Goal: Information Seeking & Learning: Learn about a topic

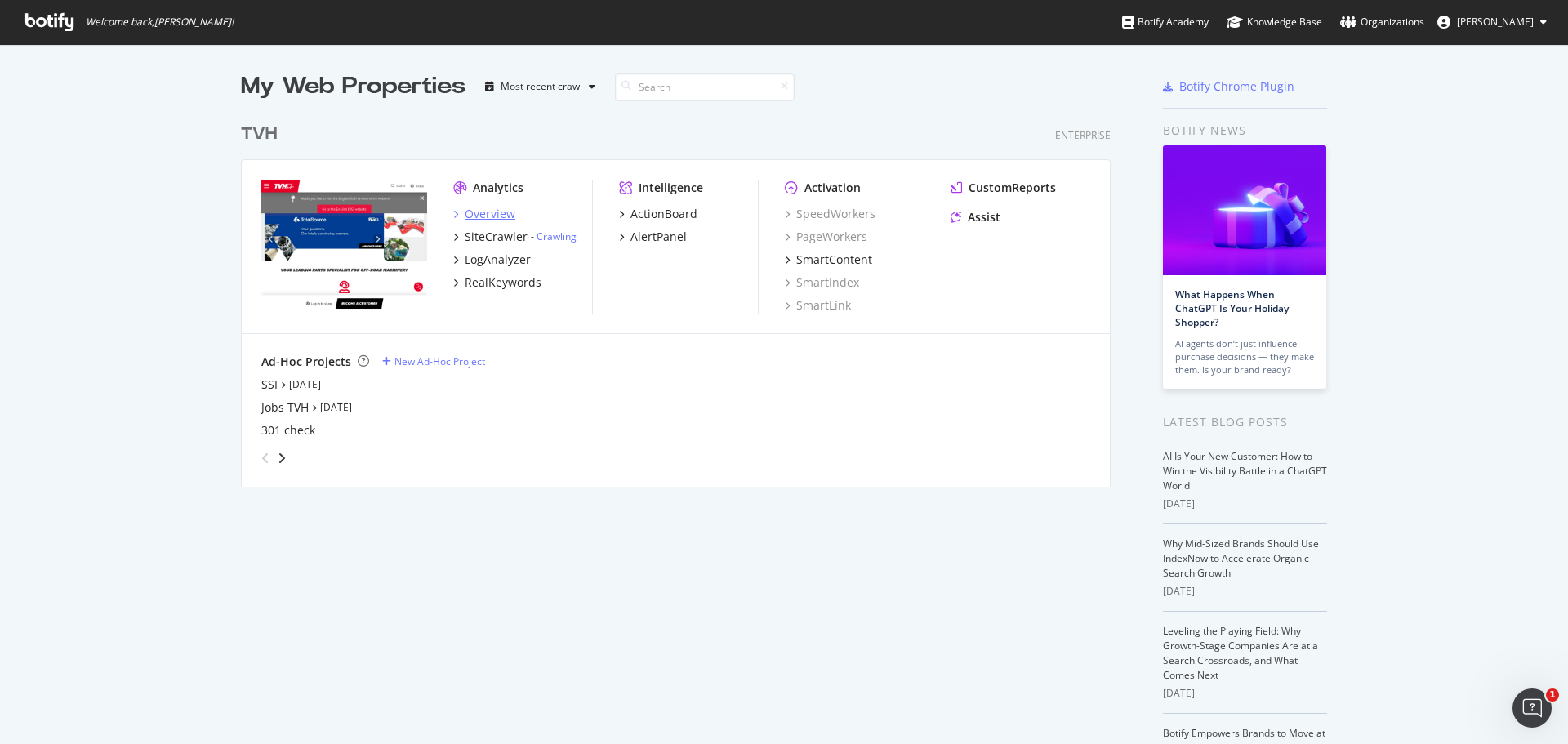
click at [453, 214] on icon "grid" at bounding box center [455, 214] width 5 height 8
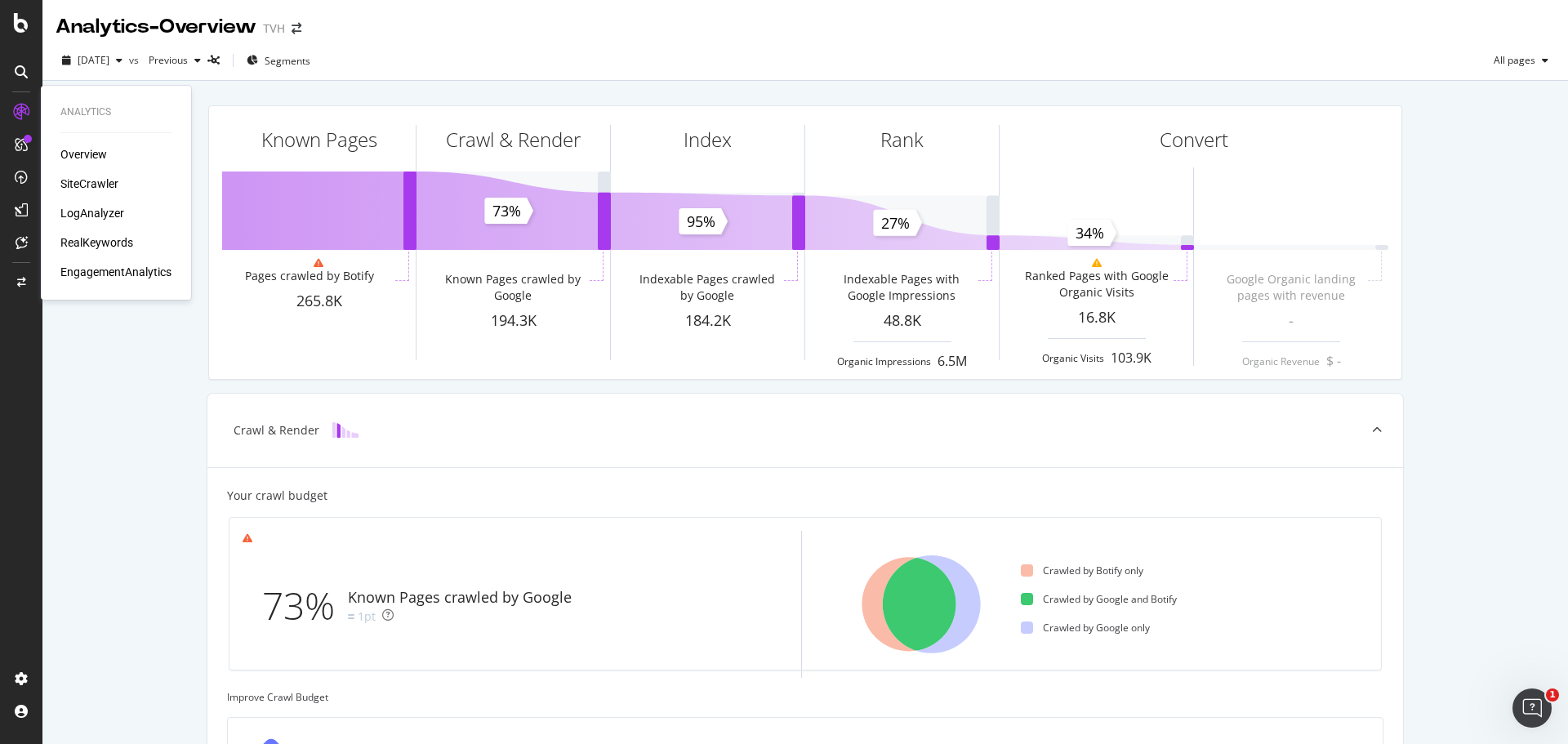
click at [96, 208] on div "LogAnalyzer" at bounding box center [92, 213] width 64 height 17
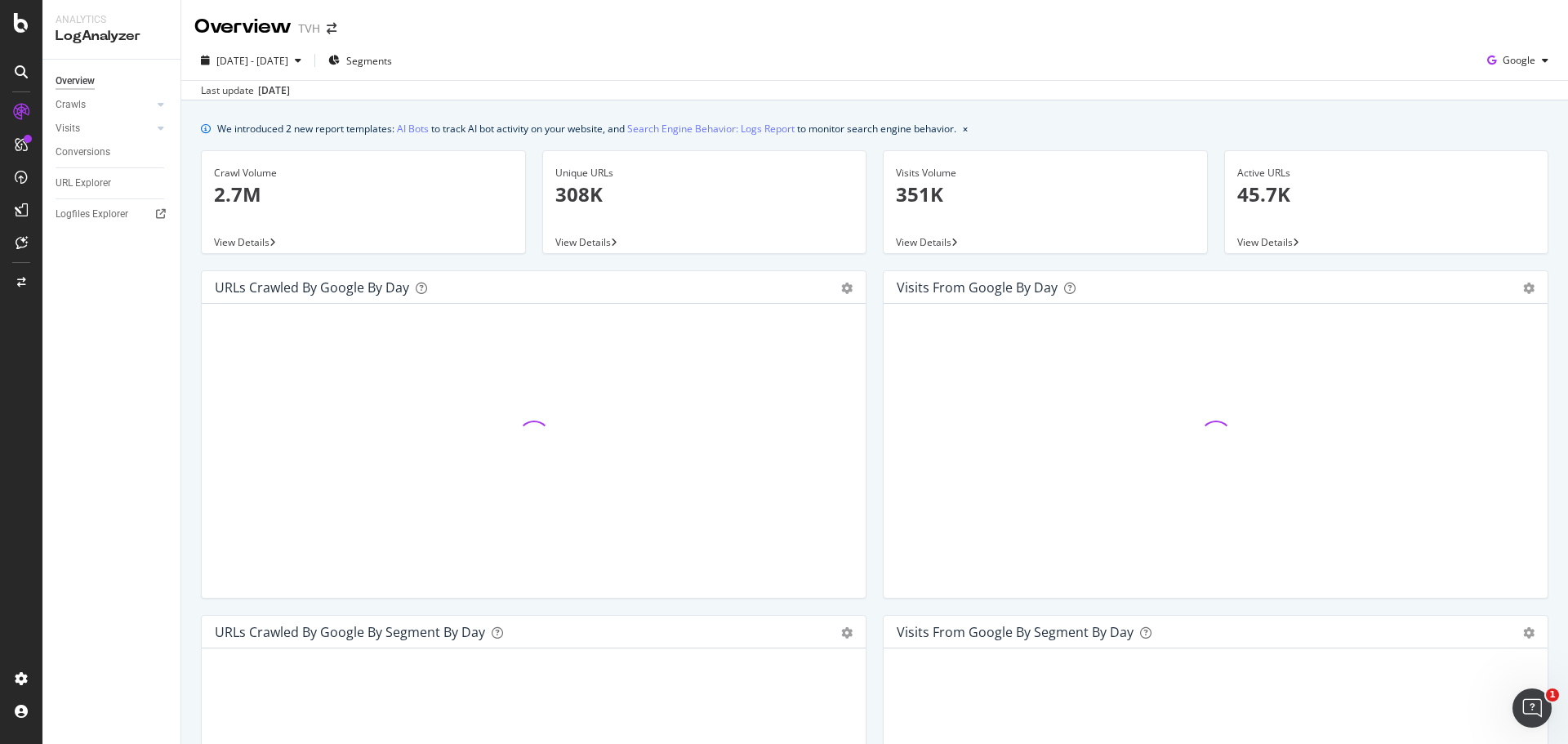
click at [971, 131] on button "close banner" at bounding box center [964, 129] width 13 height 24
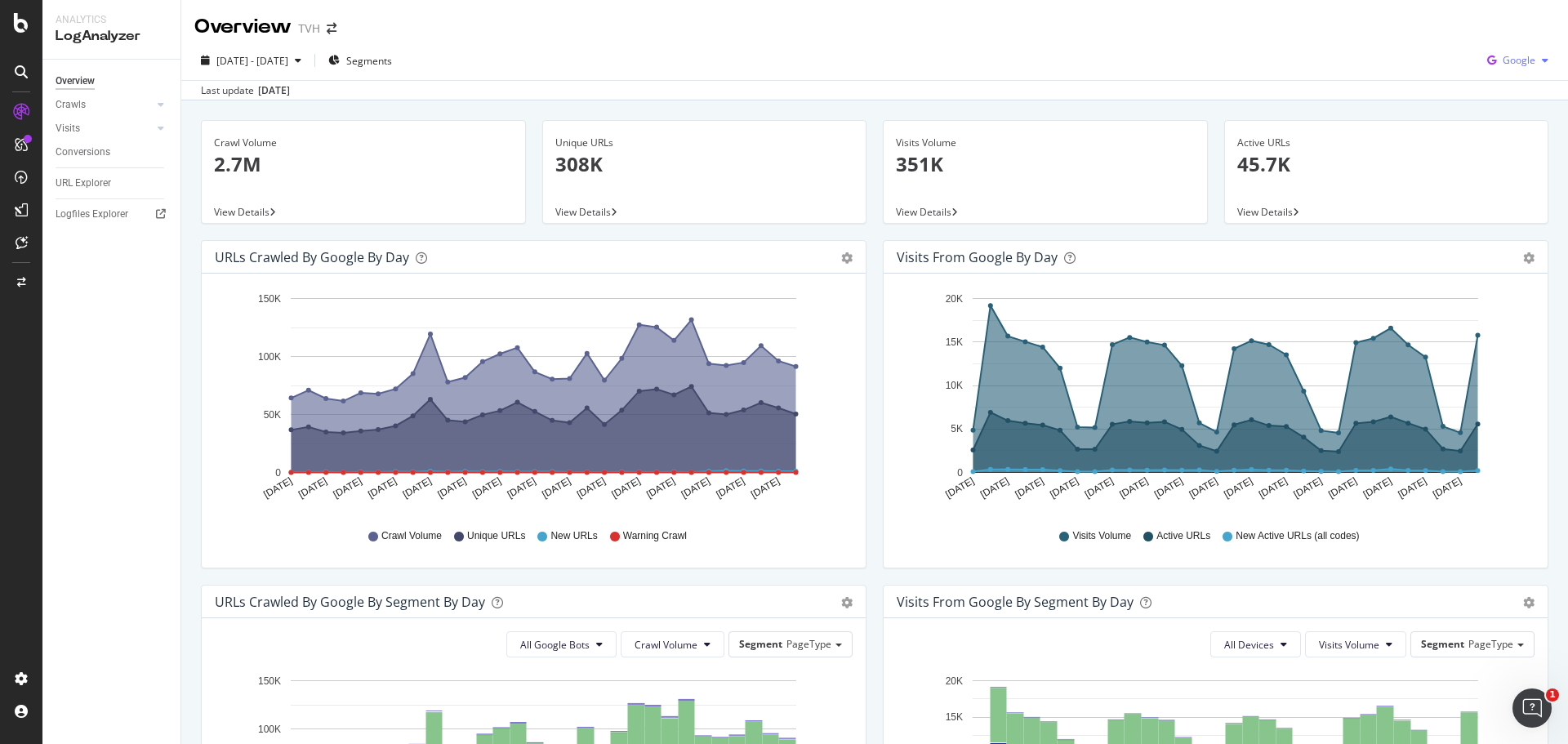
click at [1535, 55] on div "button" at bounding box center [1544, 60] width 20 height 10
click at [1519, 55] on span "Google" at bounding box center [1518, 60] width 33 height 14
click at [79, 151] on div "Overview" at bounding box center [83, 154] width 46 height 17
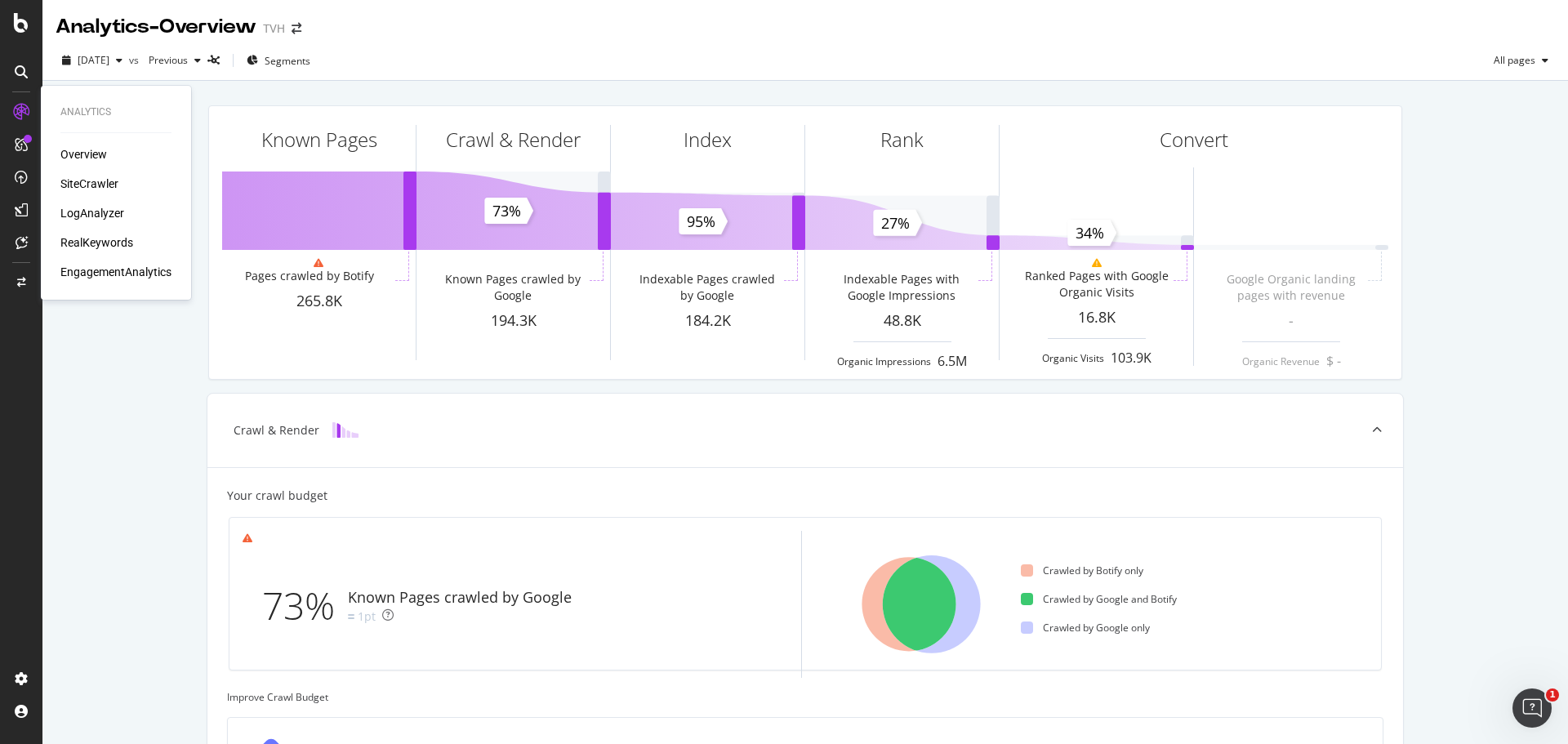
click at [75, 151] on div "Overview" at bounding box center [83, 154] width 46 height 17
click at [78, 179] on div "SiteCrawler" at bounding box center [89, 183] width 58 height 17
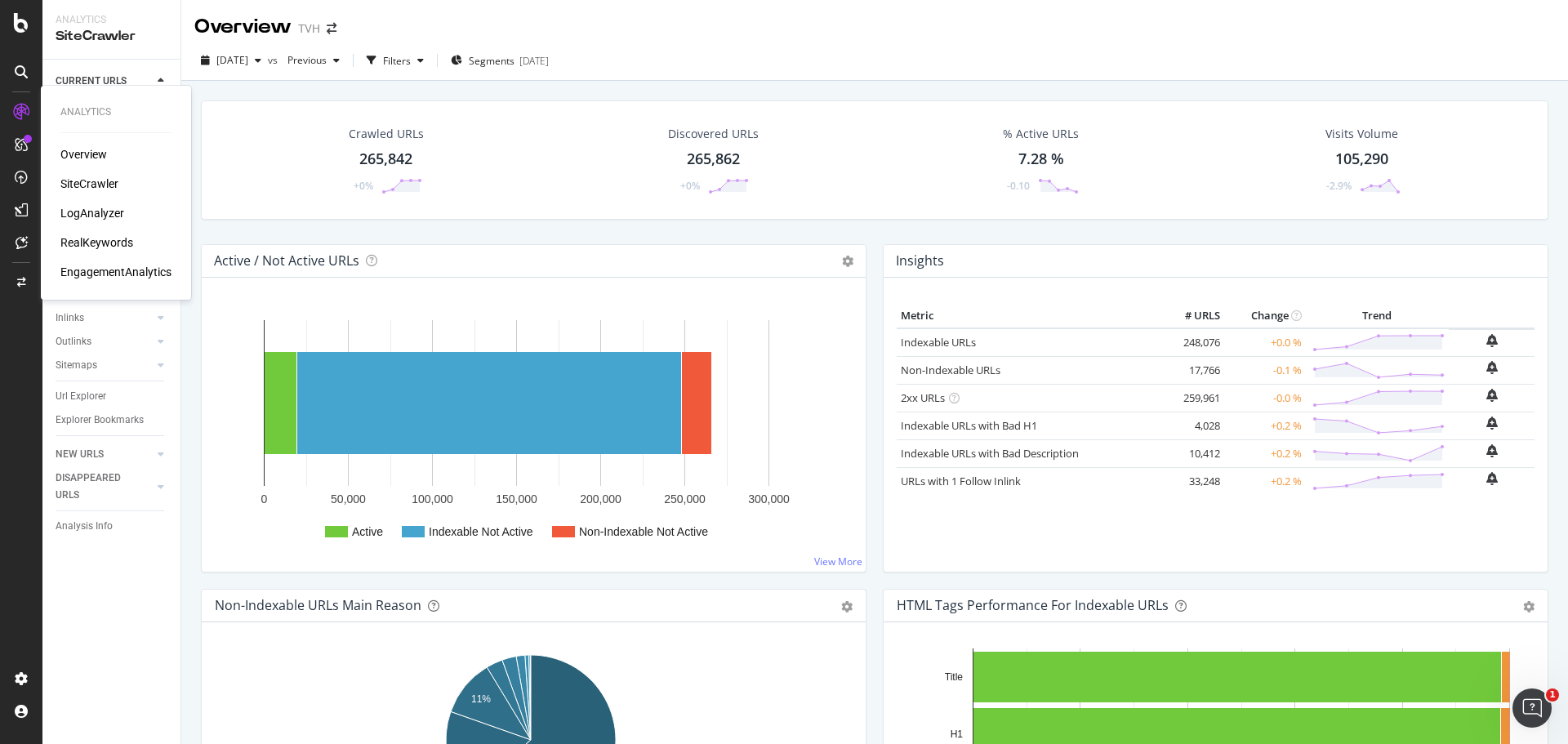
drag, startPoint x: 78, startPoint y: 179, endPoint x: 445, endPoint y: 234, distance: 371.1
click at [447, 234] on div "Crawled URLs 265,842 +0% Discovered URLs 265,862 +0% % Active URLs 7.28 % -0.10…" at bounding box center [875, 172] width 1363 height 144
click at [169, 364] on div "Sitemaps" at bounding box center [117, 366] width 125 height 24
click at [156, 363] on div at bounding box center [161, 365] width 17 height 17
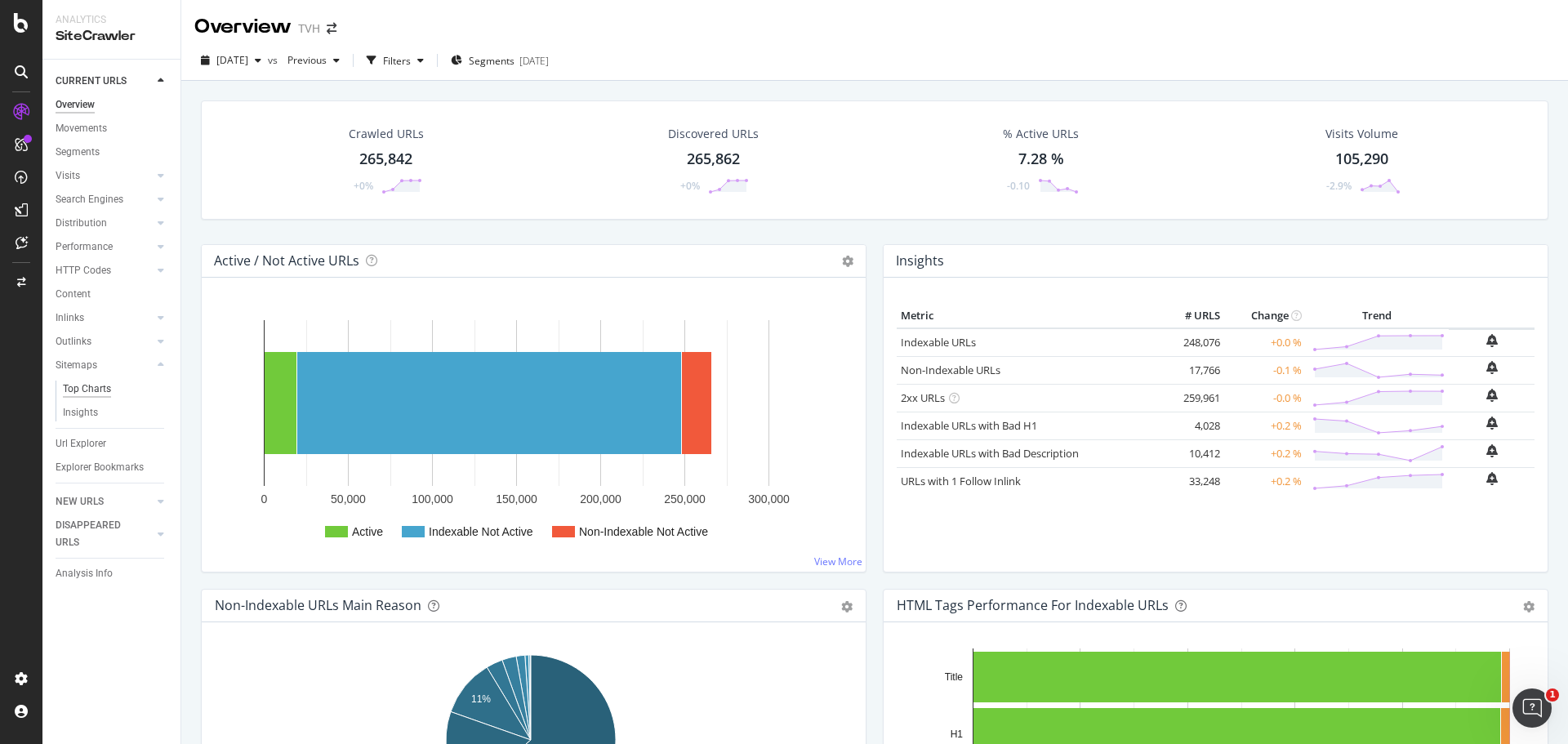
click at [109, 388] on div "Top Charts" at bounding box center [87, 388] width 48 height 17
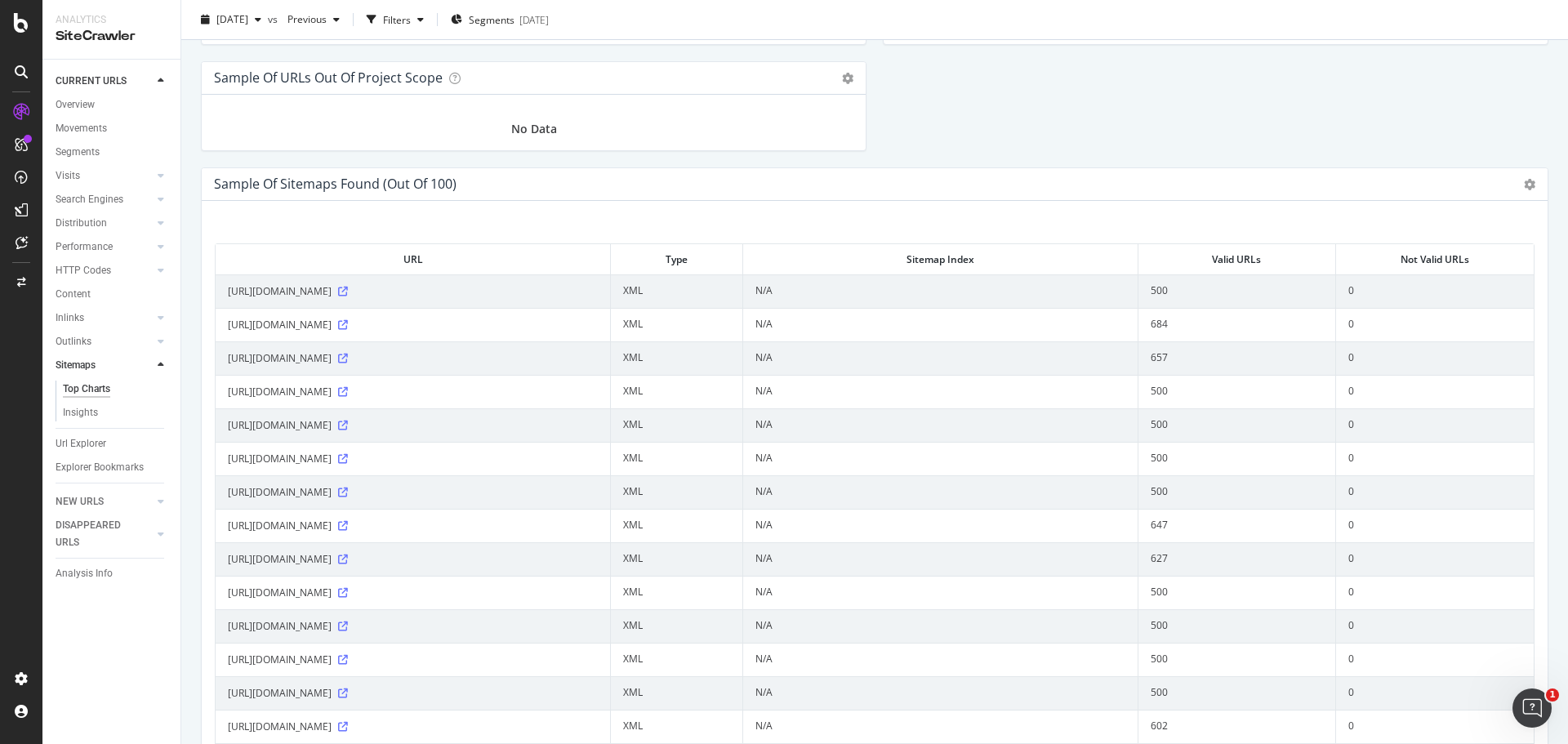
scroll to position [1960, 0]
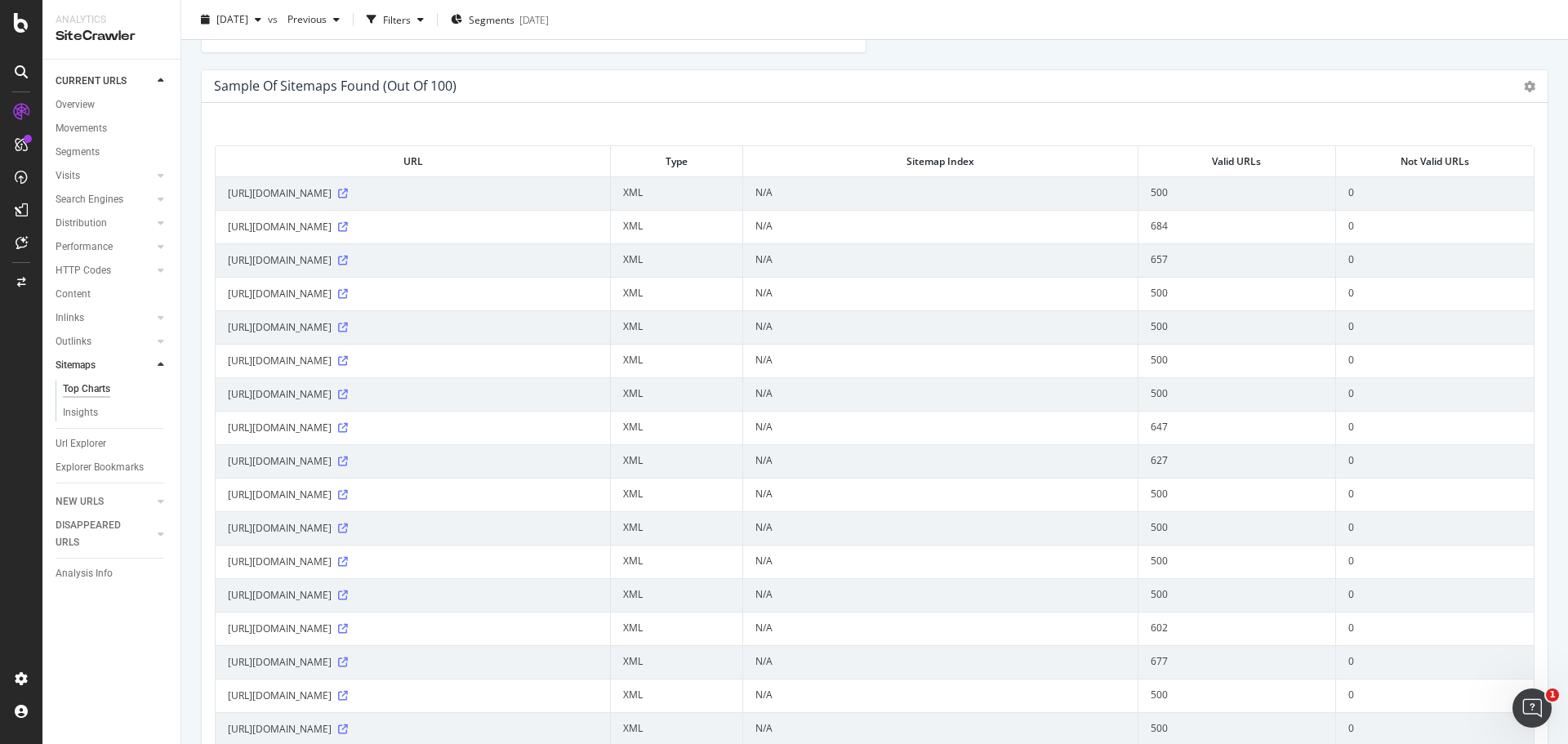
drag, startPoint x: 815, startPoint y: 289, endPoint x: 964, endPoint y: 314, distance: 151.1
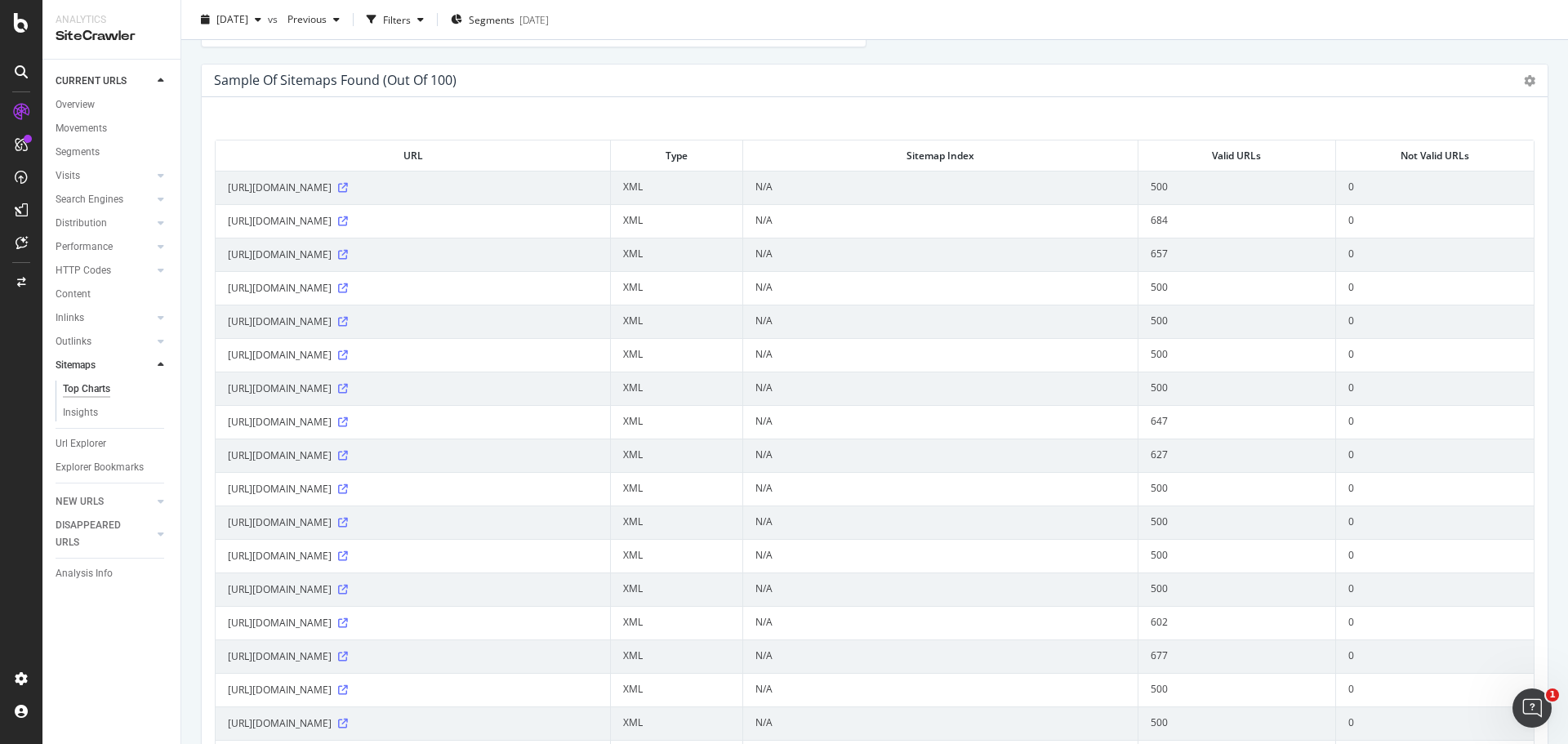
click at [962, 314] on td "N/A" at bounding box center [940, 321] width 395 height 34
click at [158, 194] on icon at bounding box center [161, 199] width 7 height 10
click at [148, 337] on div at bounding box center [144, 341] width 17 height 17
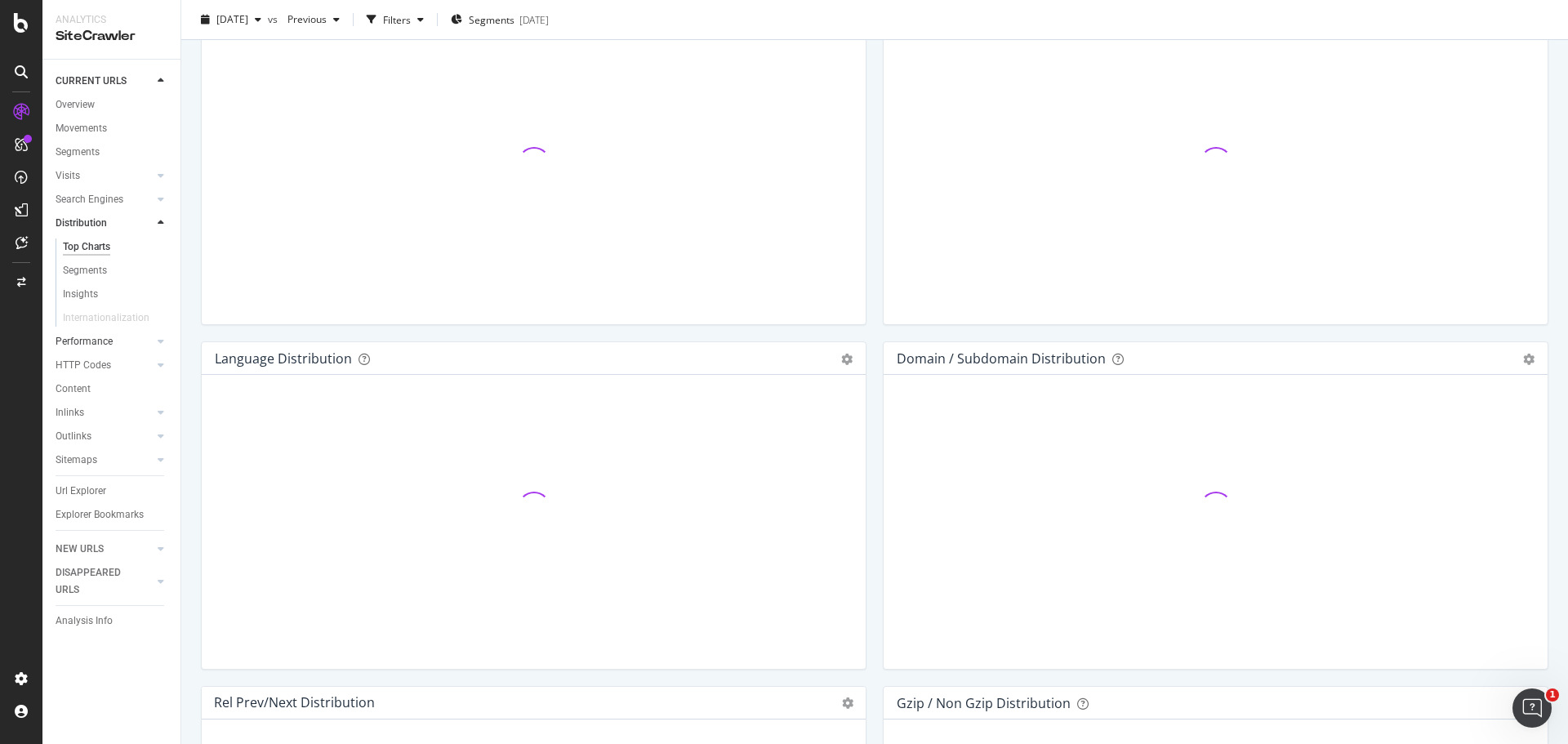
scroll to position [1987, 0]
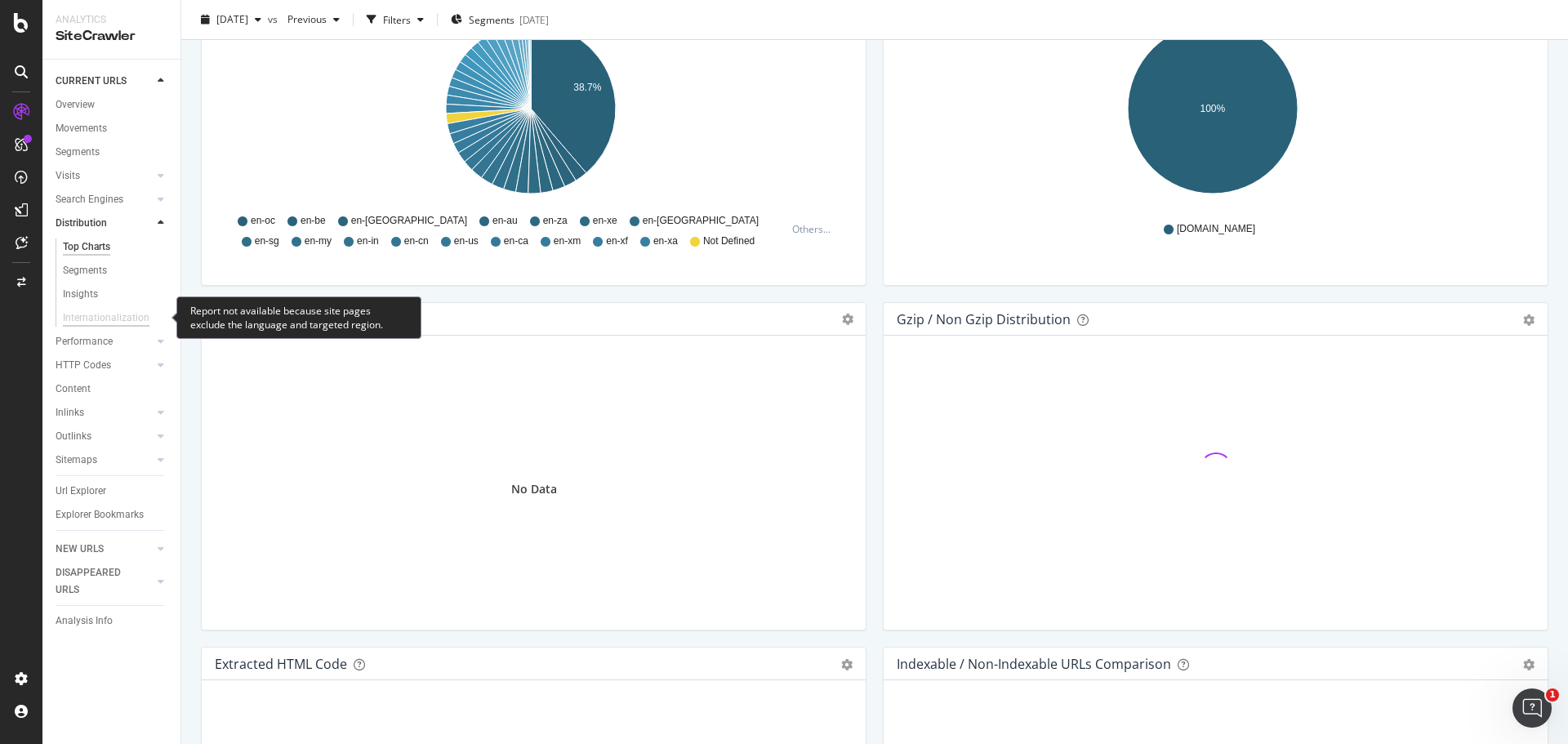
click at [87, 314] on div "Internationalization" at bounding box center [106, 317] width 87 height 17
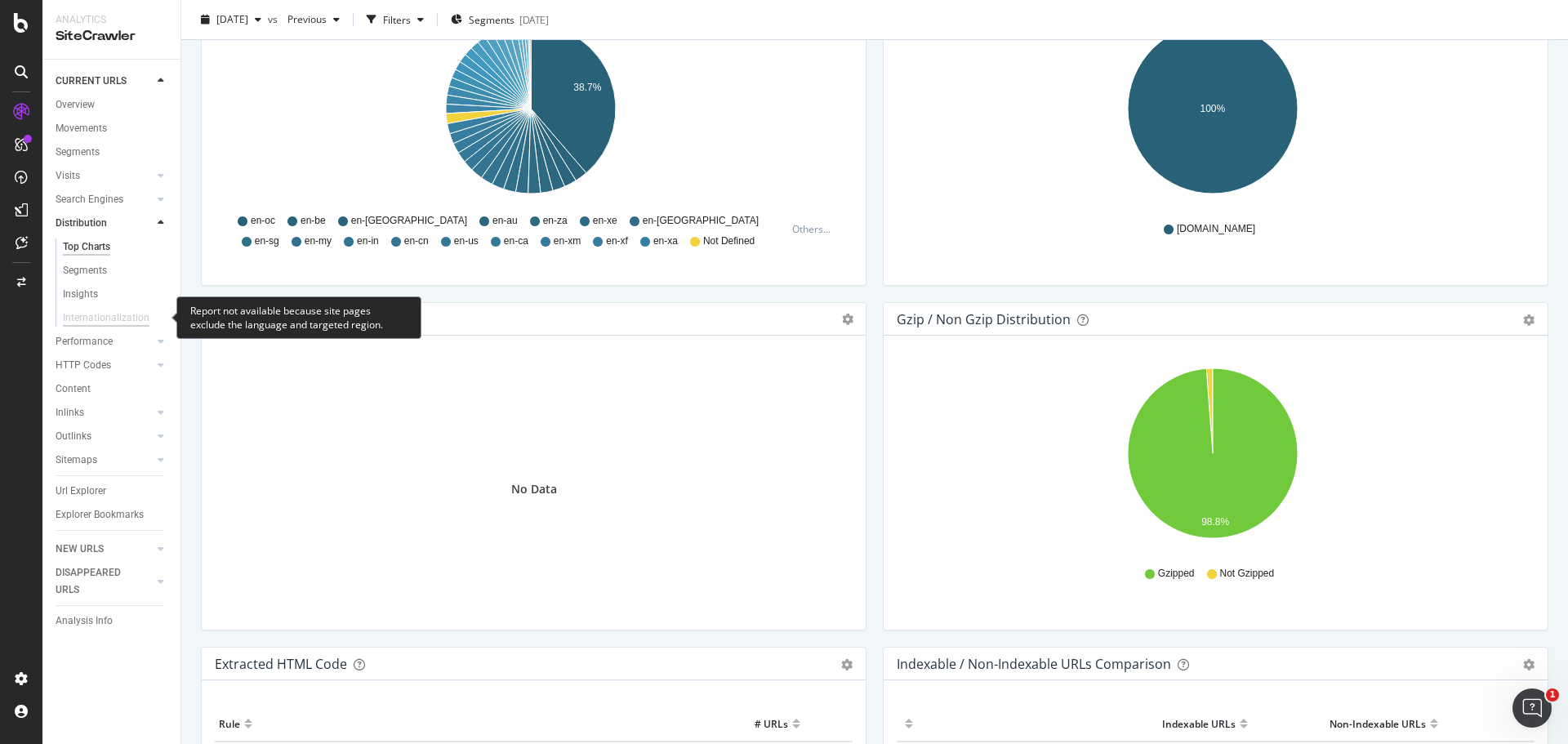
click at [85, 314] on div "Internationalization" at bounding box center [106, 317] width 87 height 17
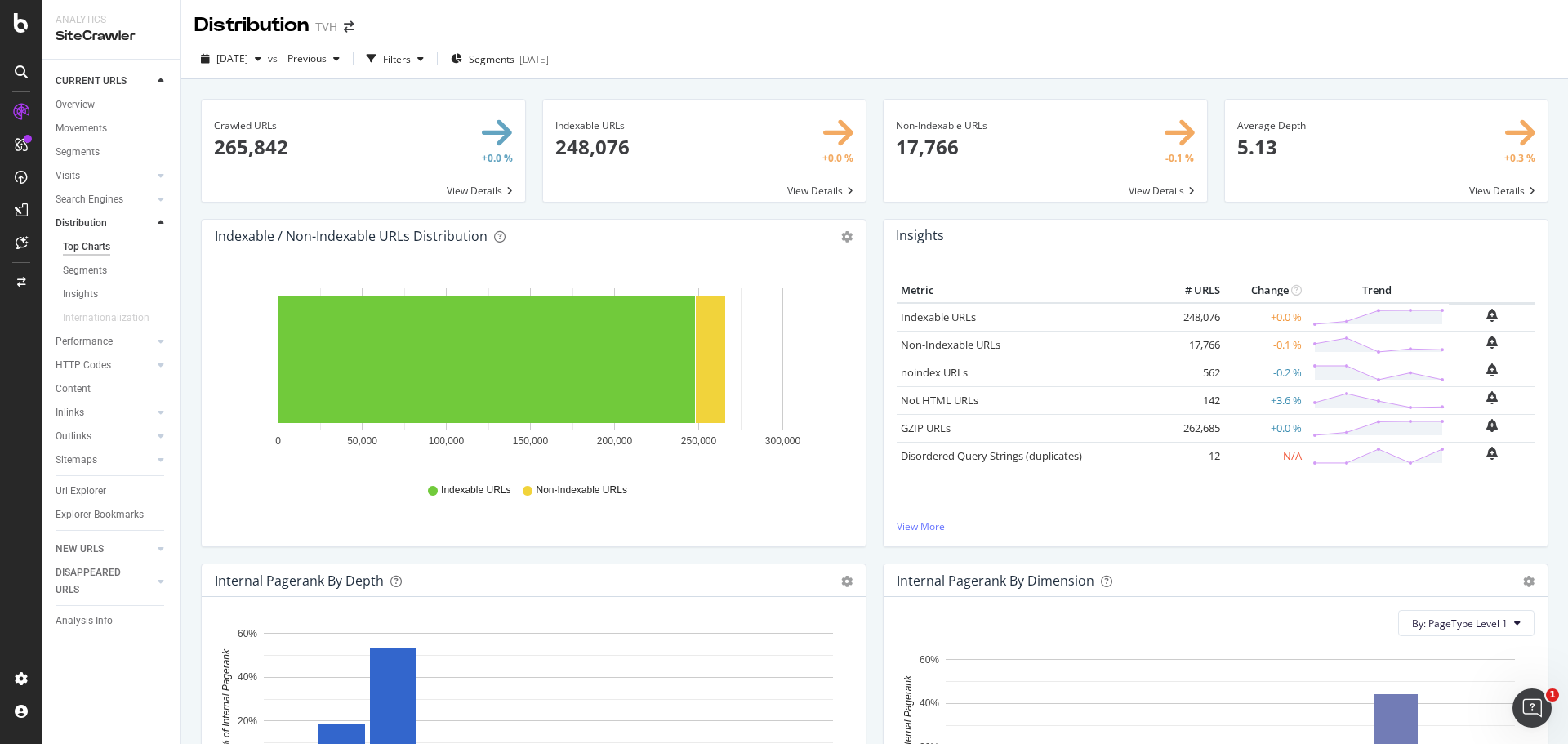
scroll to position [0, 0]
click at [100, 247] on div "Top Charts" at bounding box center [87, 246] width 47 height 17
click at [93, 277] on div "Segments" at bounding box center [85, 270] width 44 height 17
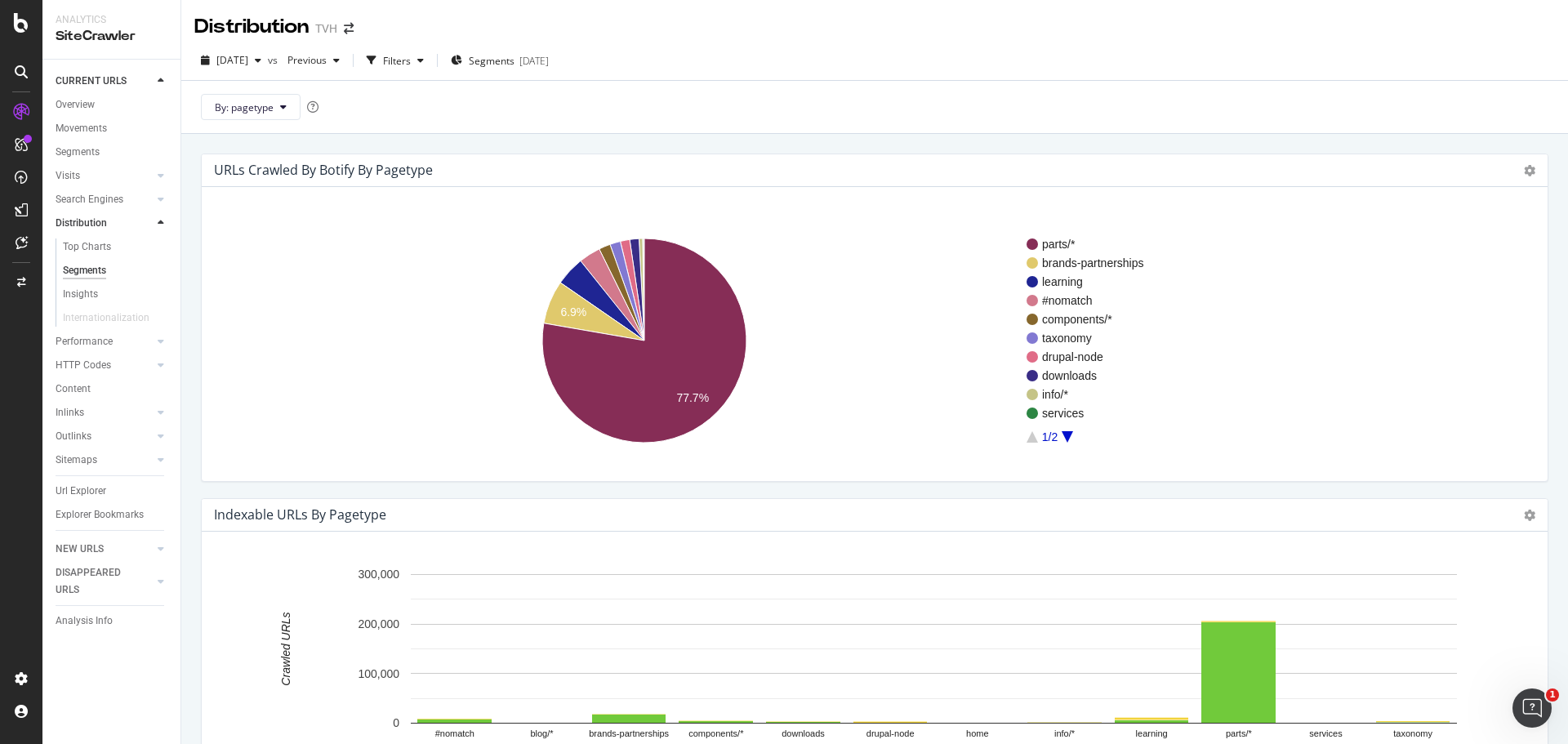
click at [8, 61] on div at bounding box center [21, 72] width 27 height 27
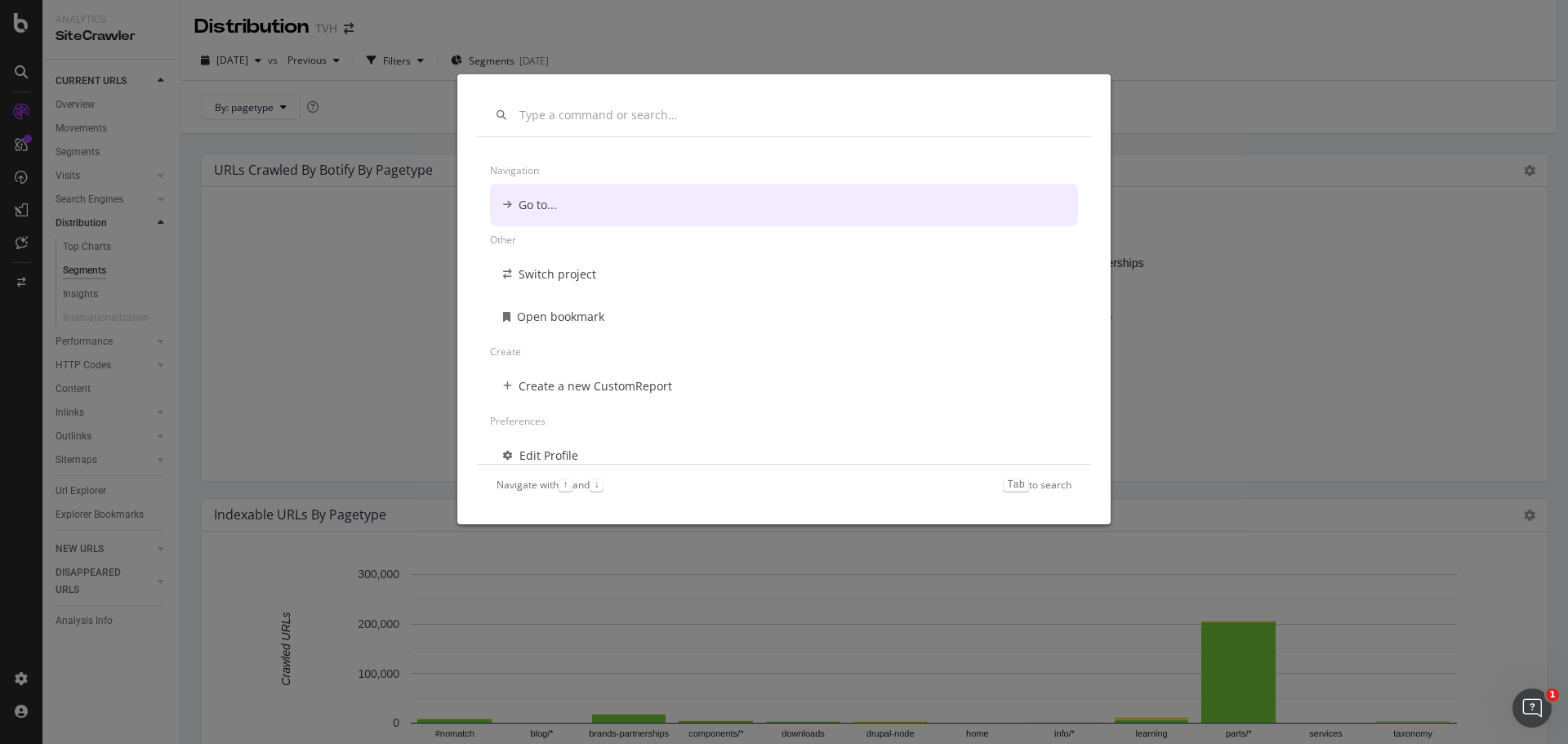
click at [582, 86] on div "Navigation Go to... Other Switch project Open bookmark Create Create a new Cust…" at bounding box center [783, 299] width 653 height 450
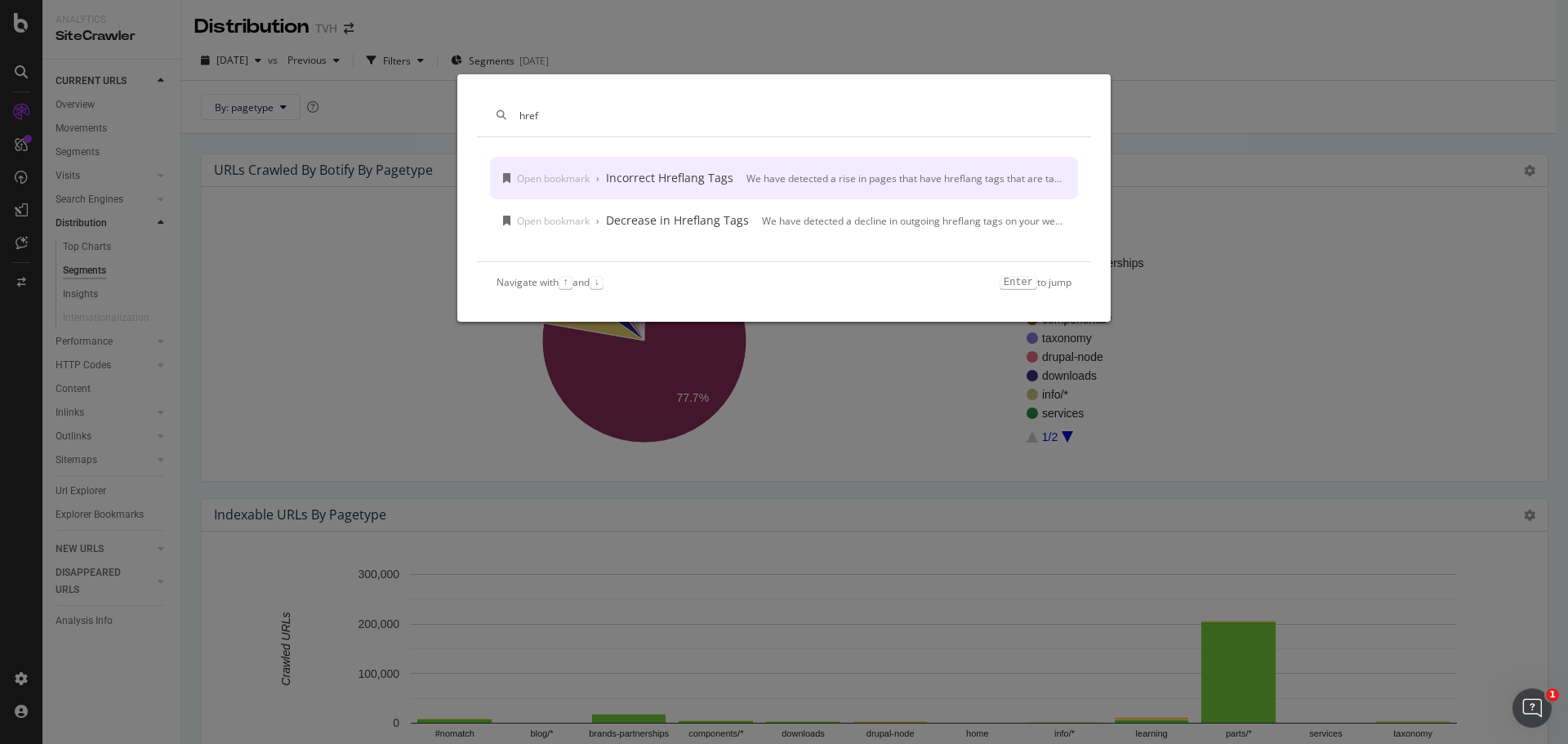
type input "href"
click at [781, 176] on div "We have detected a rise in pages that have hreflang tags that are targeting inc…" at bounding box center [905, 178] width 318 height 14
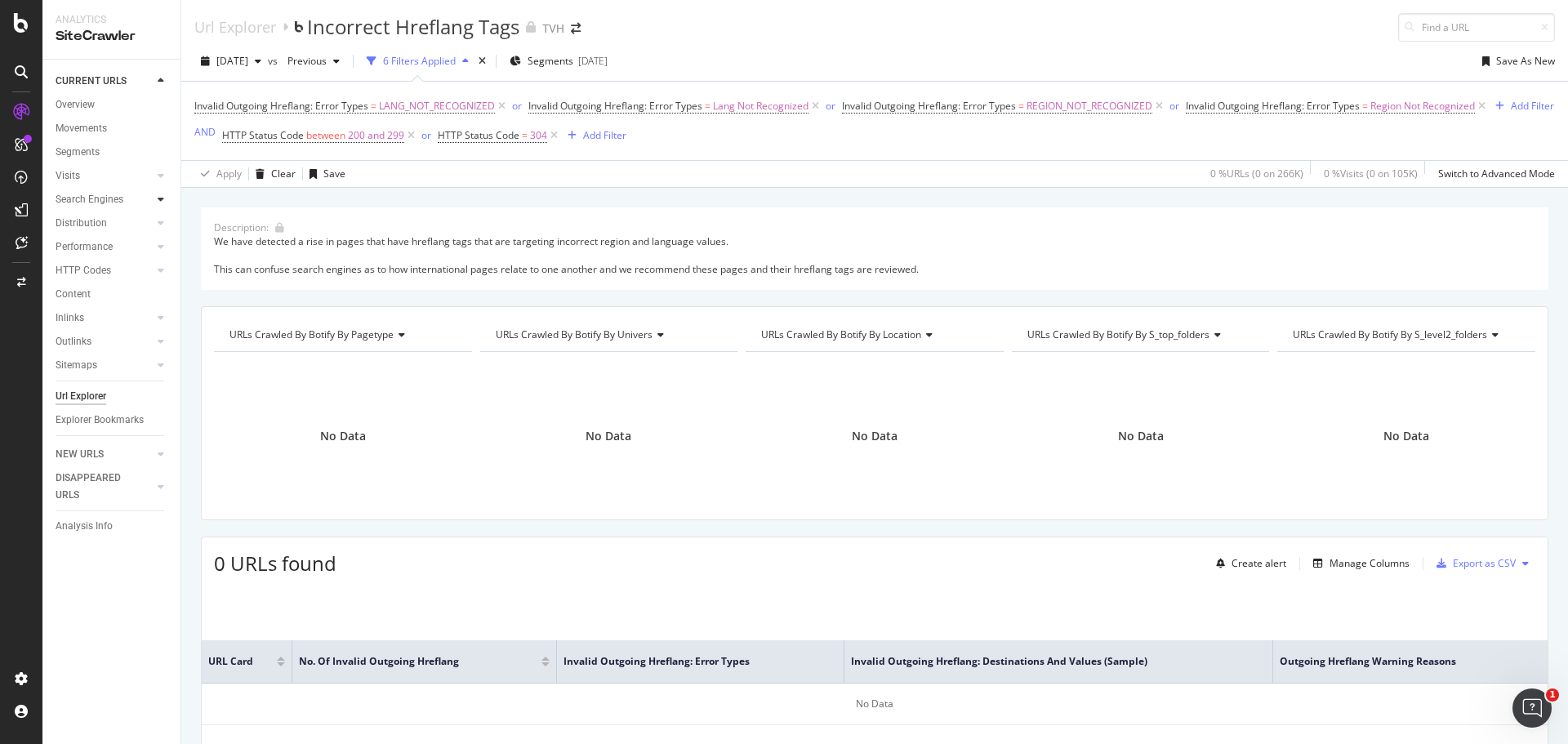
click at [161, 197] on icon at bounding box center [161, 199] width 7 height 10
click at [102, 237] on div "RealKeywords" at bounding box center [97, 242] width 73 height 17
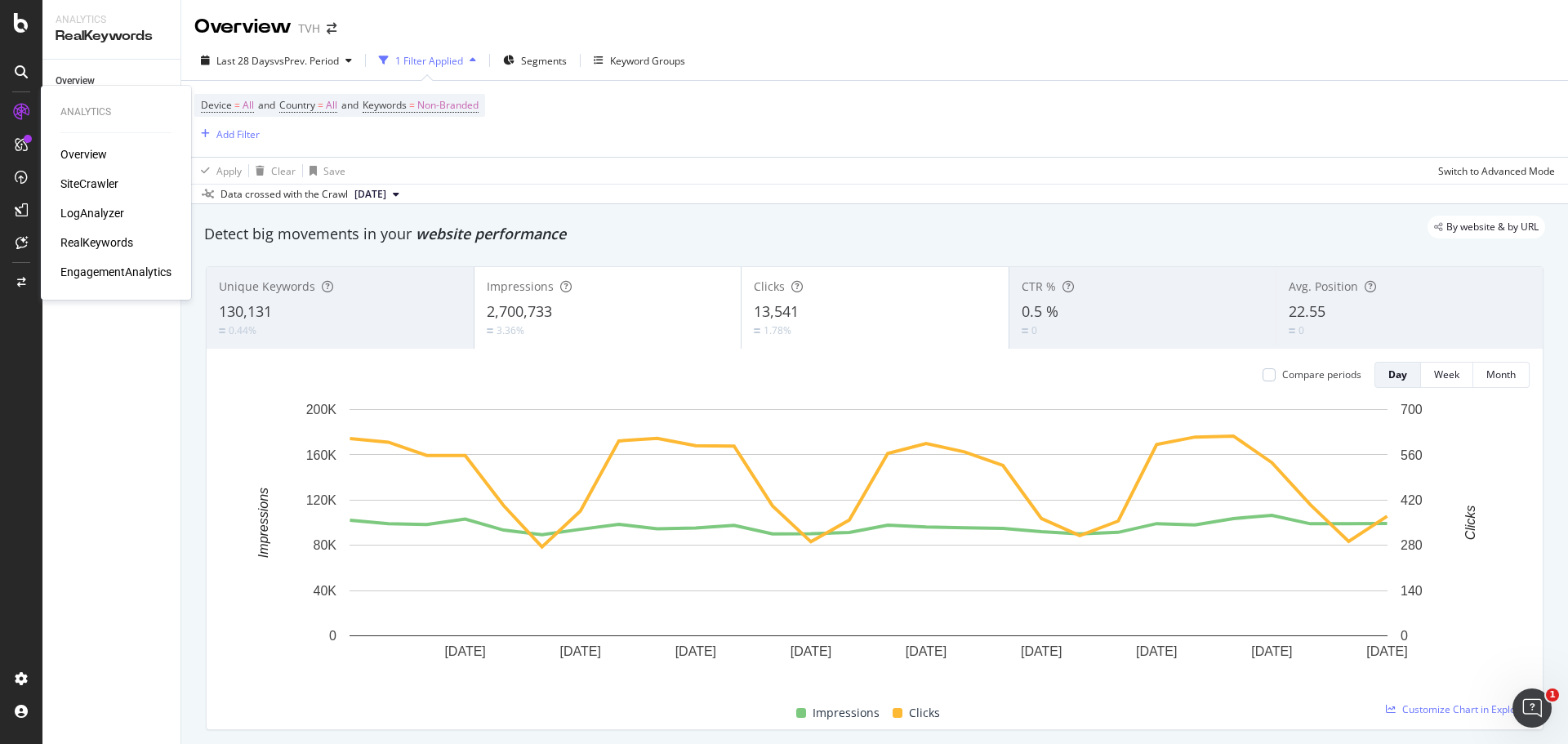
click at [98, 216] on div "LogAnalyzer" at bounding box center [92, 213] width 64 height 17
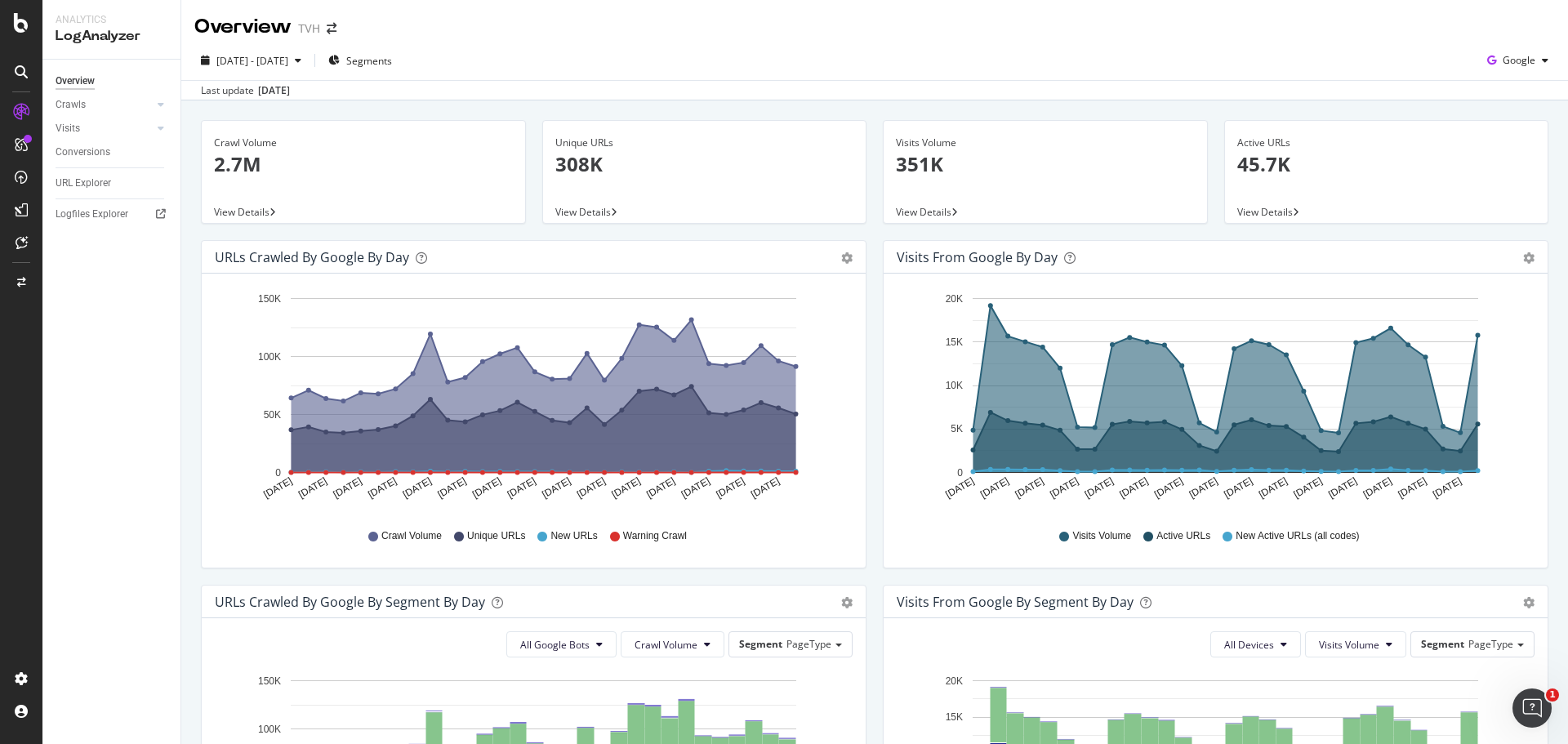
click at [1125, 32] on div "Overview TVH" at bounding box center [875, 20] width 1387 height 40
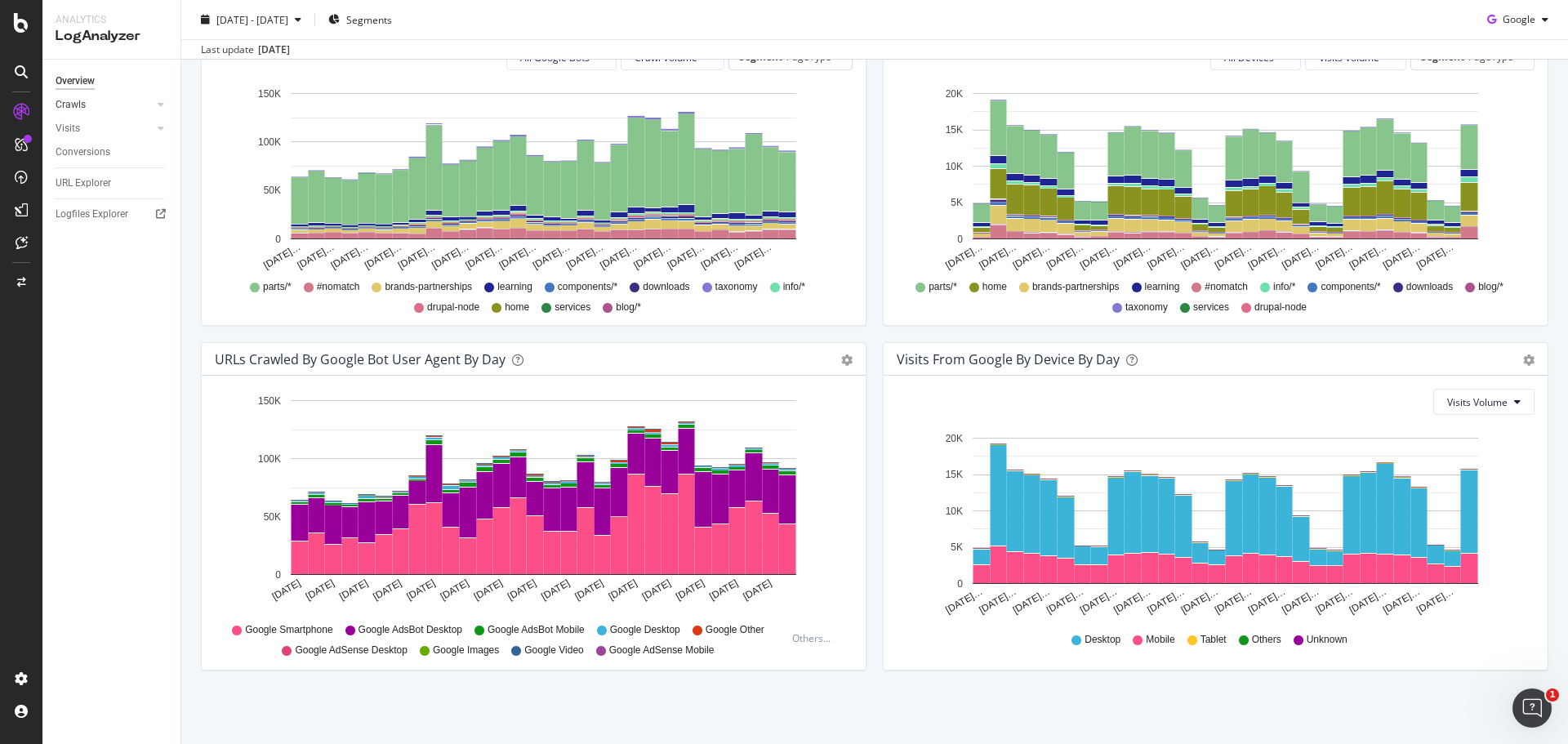
click at [117, 104] on link "Crawls" at bounding box center [103, 104] width 98 height 17
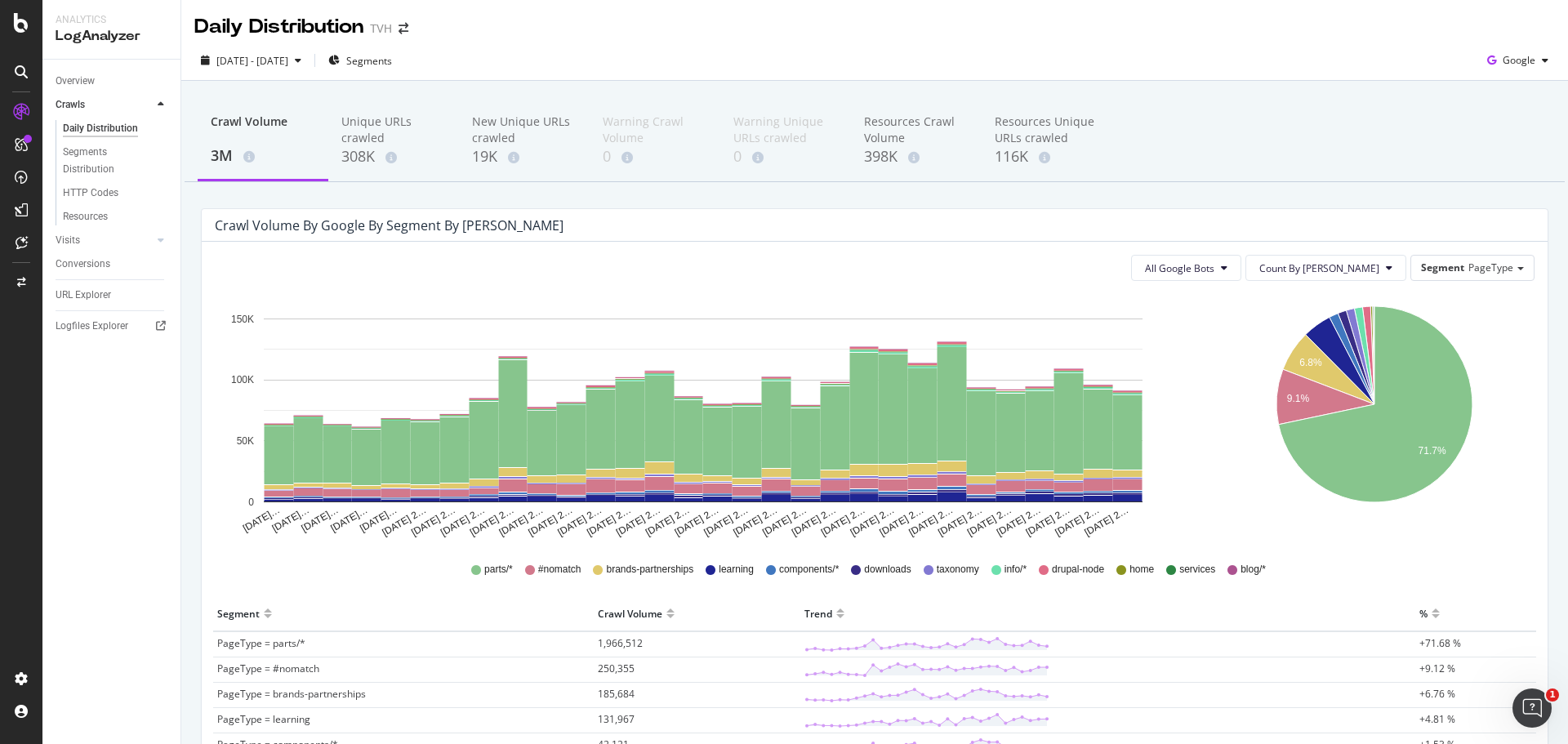
scroll to position [322, 0]
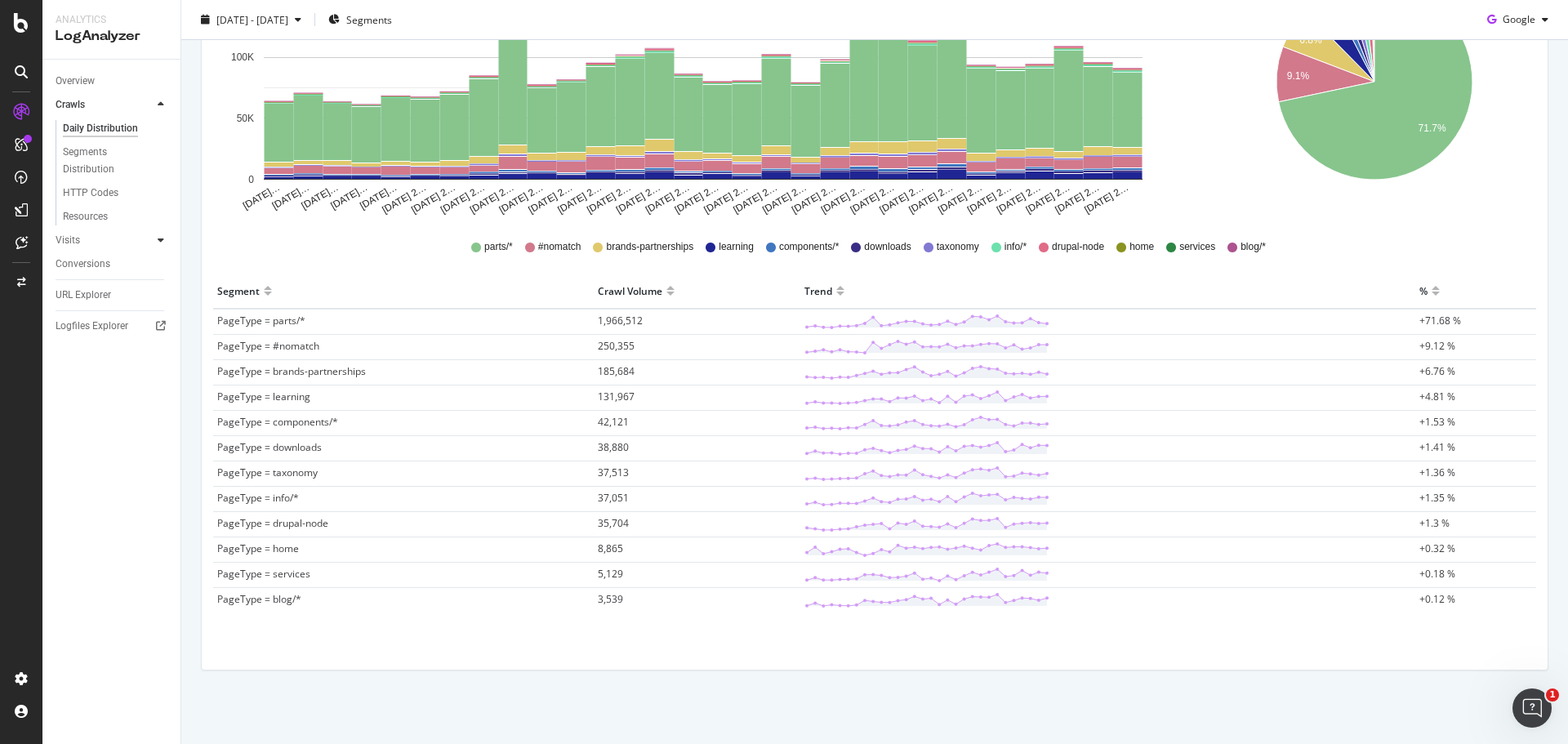
click at [156, 237] on div at bounding box center [161, 239] width 17 height 17
click at [110, 141] on div "Daily Distribution Segments Distribution HTTP Codes" at bounding box center [117, 185] width 125 height 89
click at [108, 149] on div "Daily Distribution" at bounding box center [100, 152] width 76 height 17
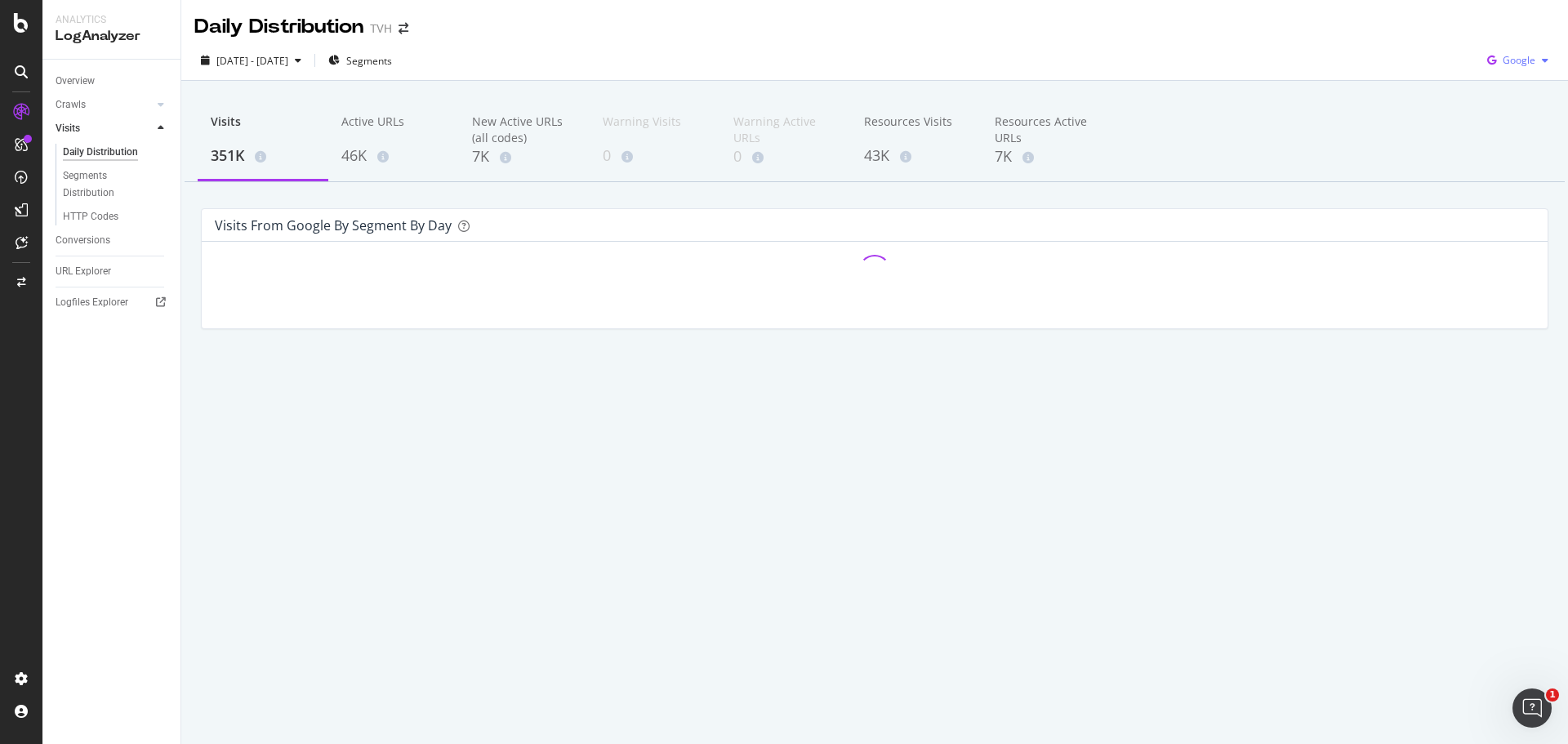
click at [1535, 59] on span "Google" at bounding box center [1518, 60] width 33 height 14
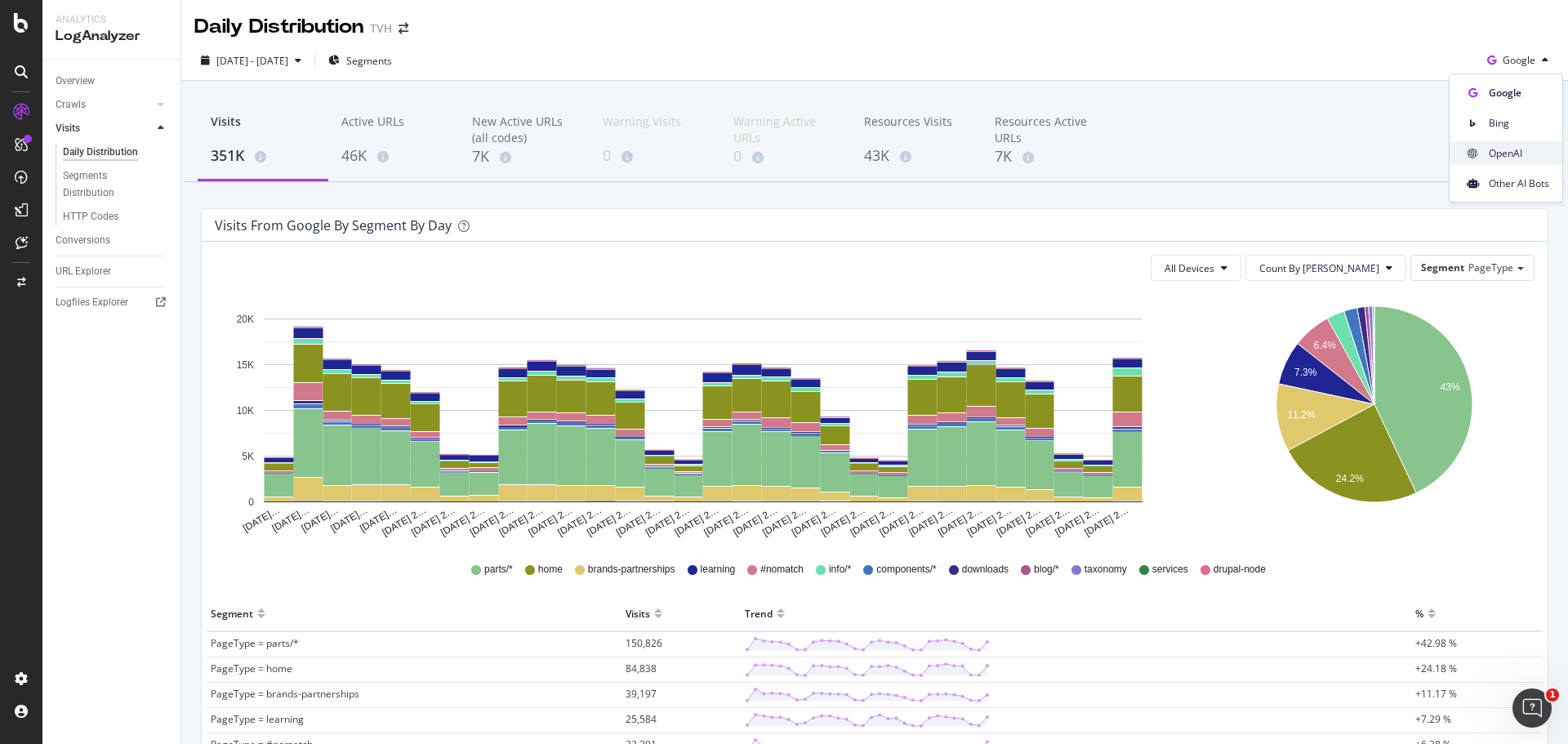
click at [1508, 158] on span "OpenAI" at bounding box center [1518, 153] width 60 height 15
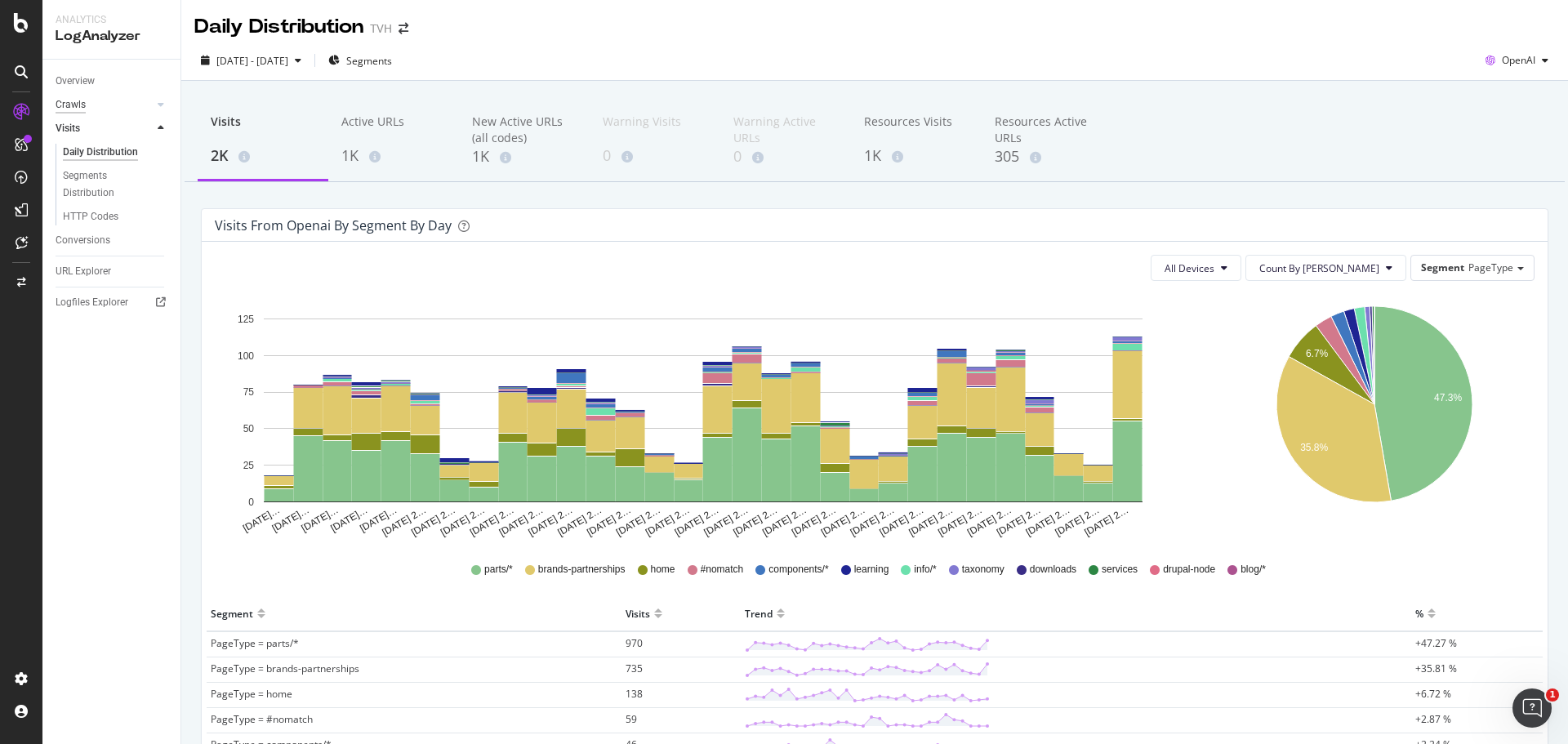
click at [74, 102] on div "Crawls" at bounding box center [70, 104] width 31 height 17
